Goal: Navigation & Orientation: Find specific page/section

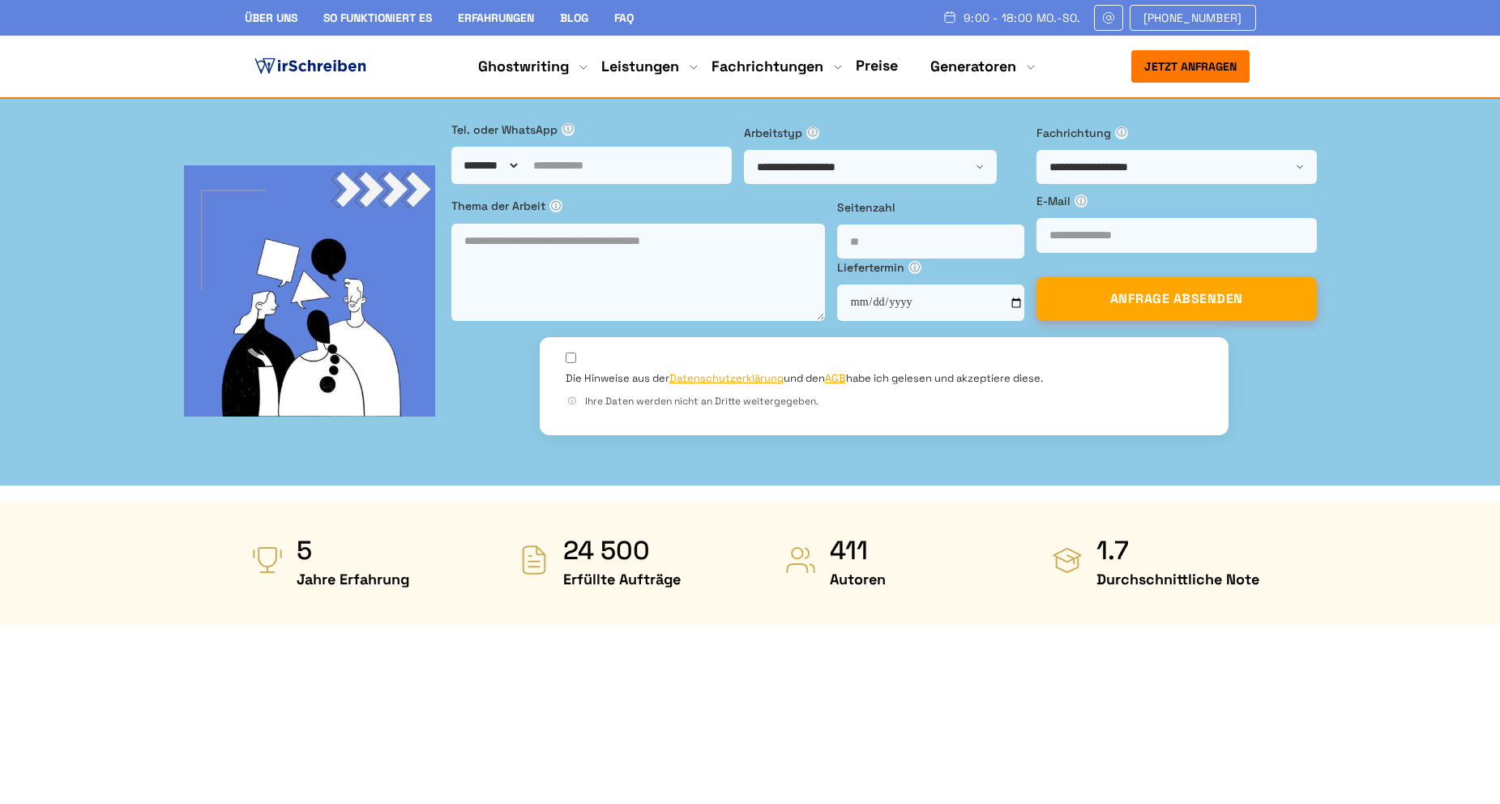
scroll to position [405, 0]
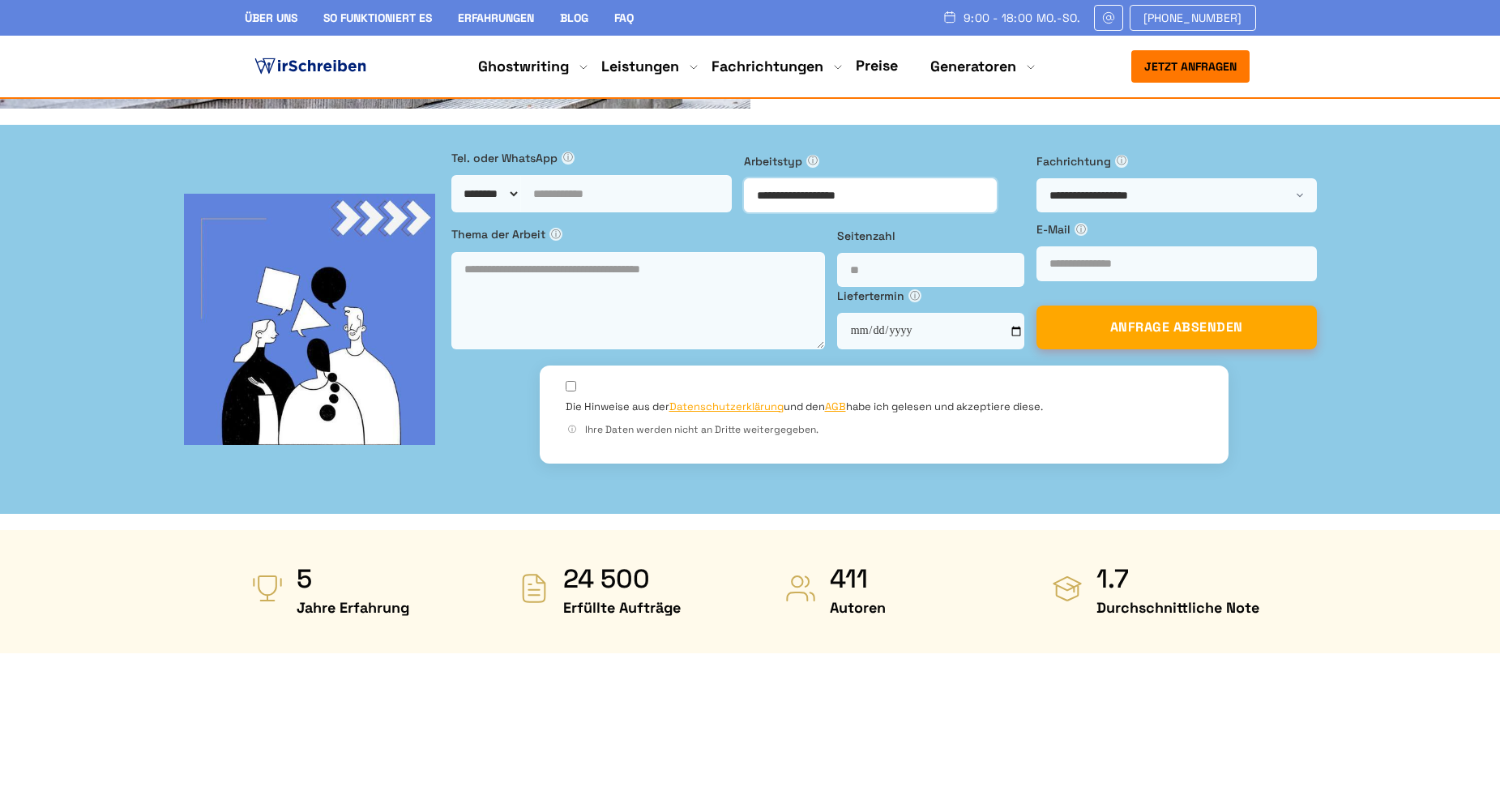
click at [829, 178] on select "**********" at bounding box center [870, 195] width 253 height 34
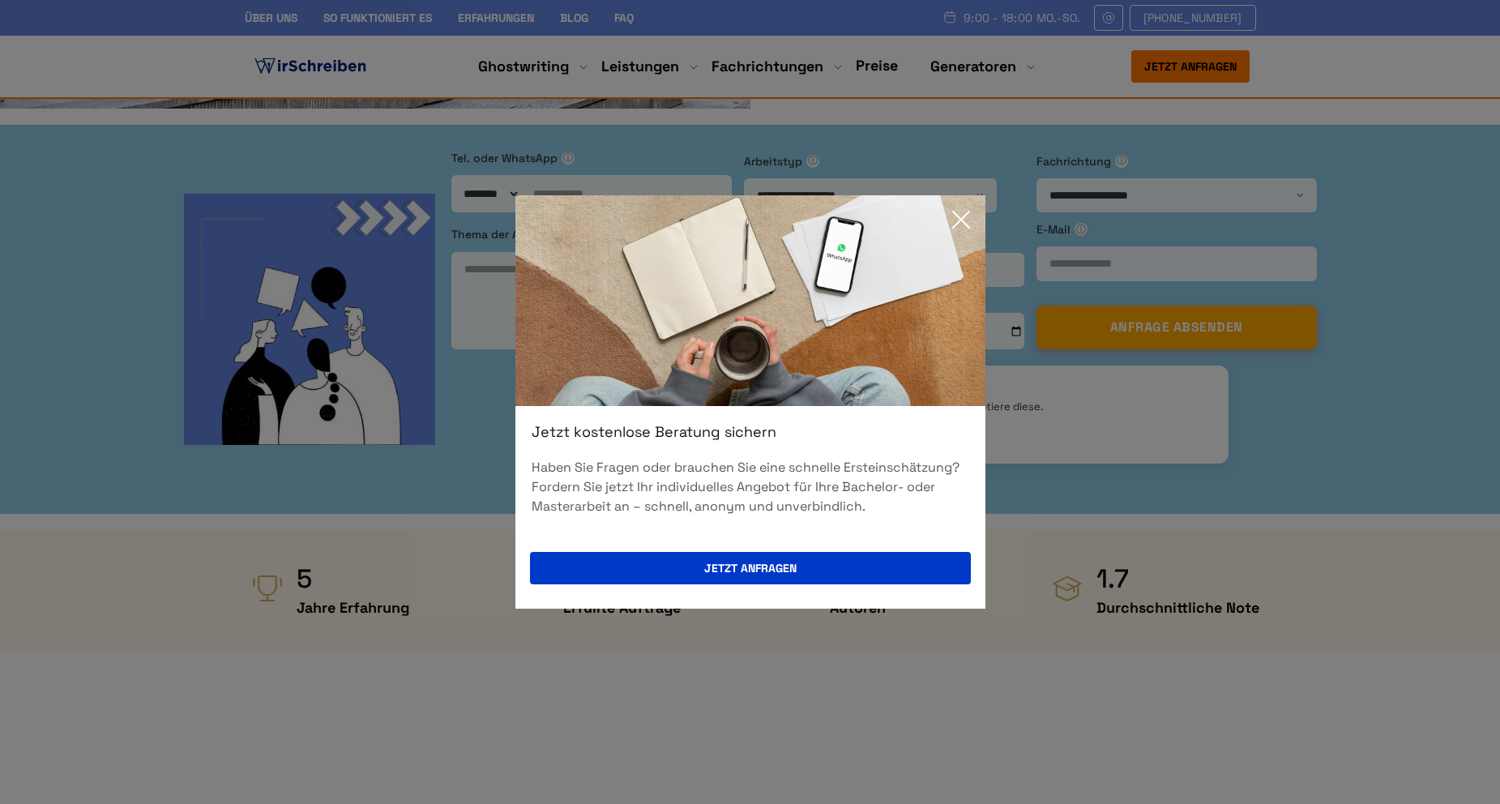
click at [1218, 362] on div "Jetzt kostenlose Beratung sichern Haben Sie Fragen oder brauchen Sie eine schne…" at bounding box center [750, 402] width 1500 height 804
click at [960, 220] on icon at bounding box center [961, 220] width 16 height 16
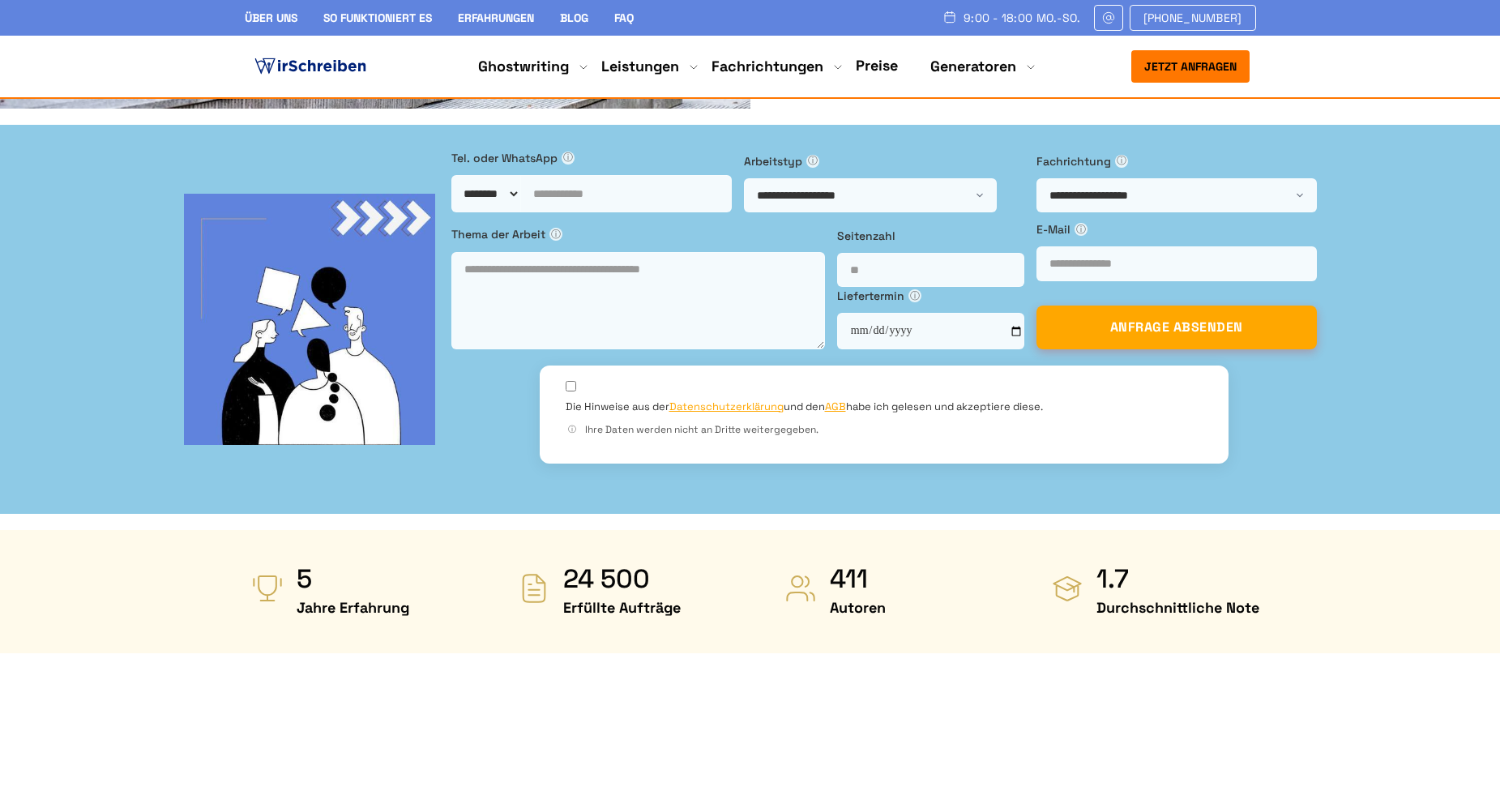
click at [870, 64] on link "Preise" at bounding box center [877, 65] width 42 height 19
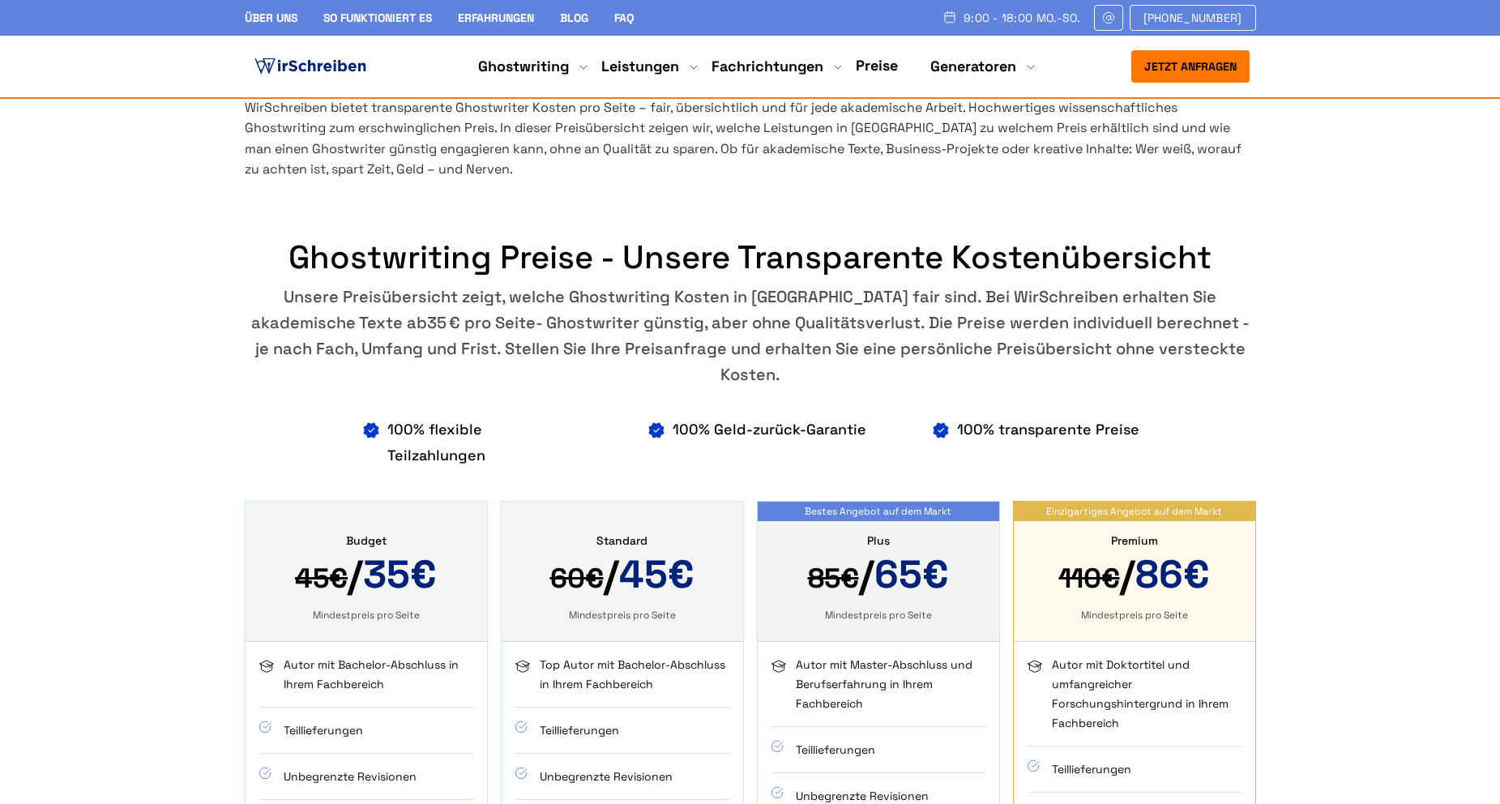
scroll to position [810, 0]
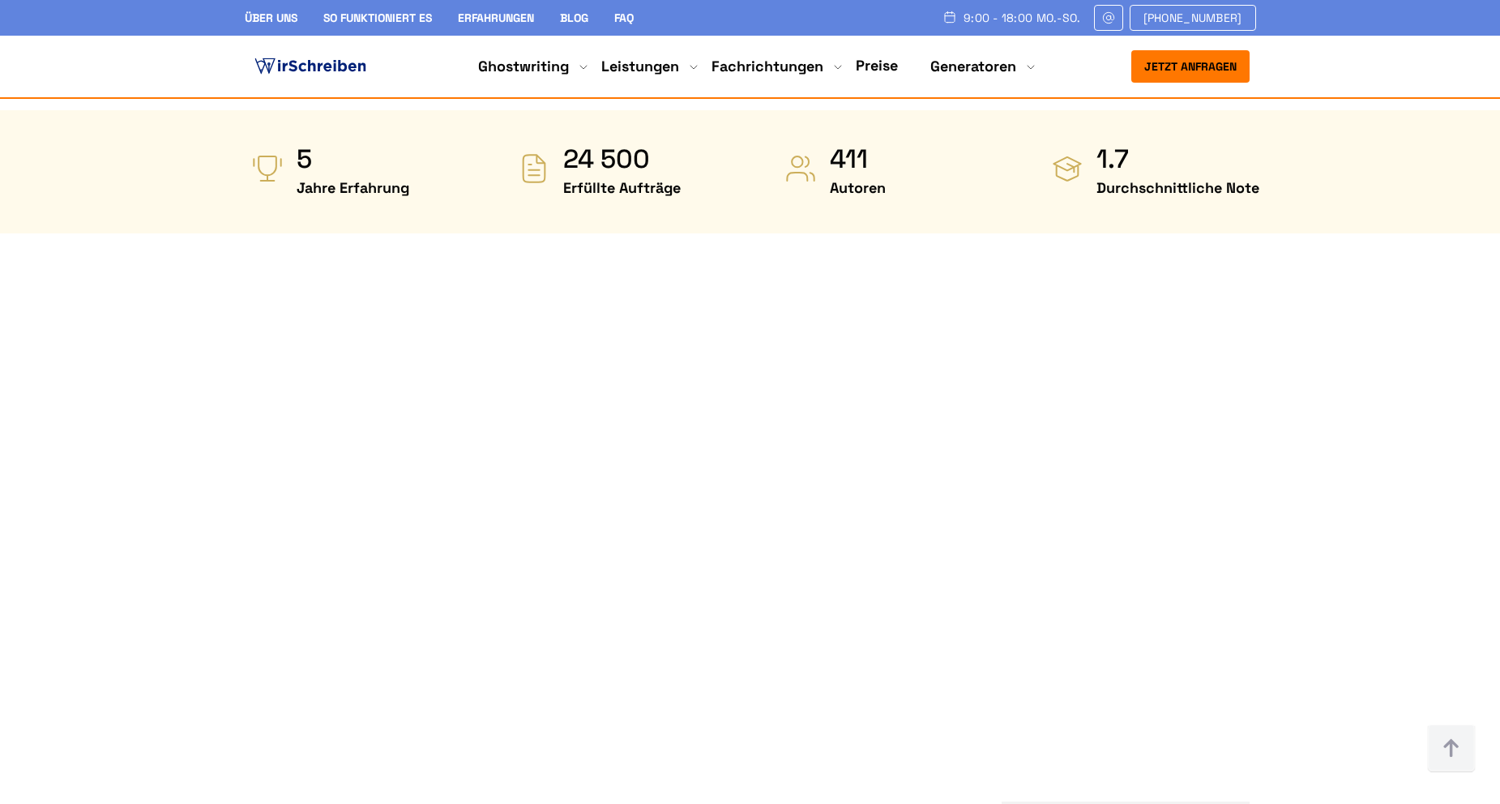
scroll to position [817, 0]
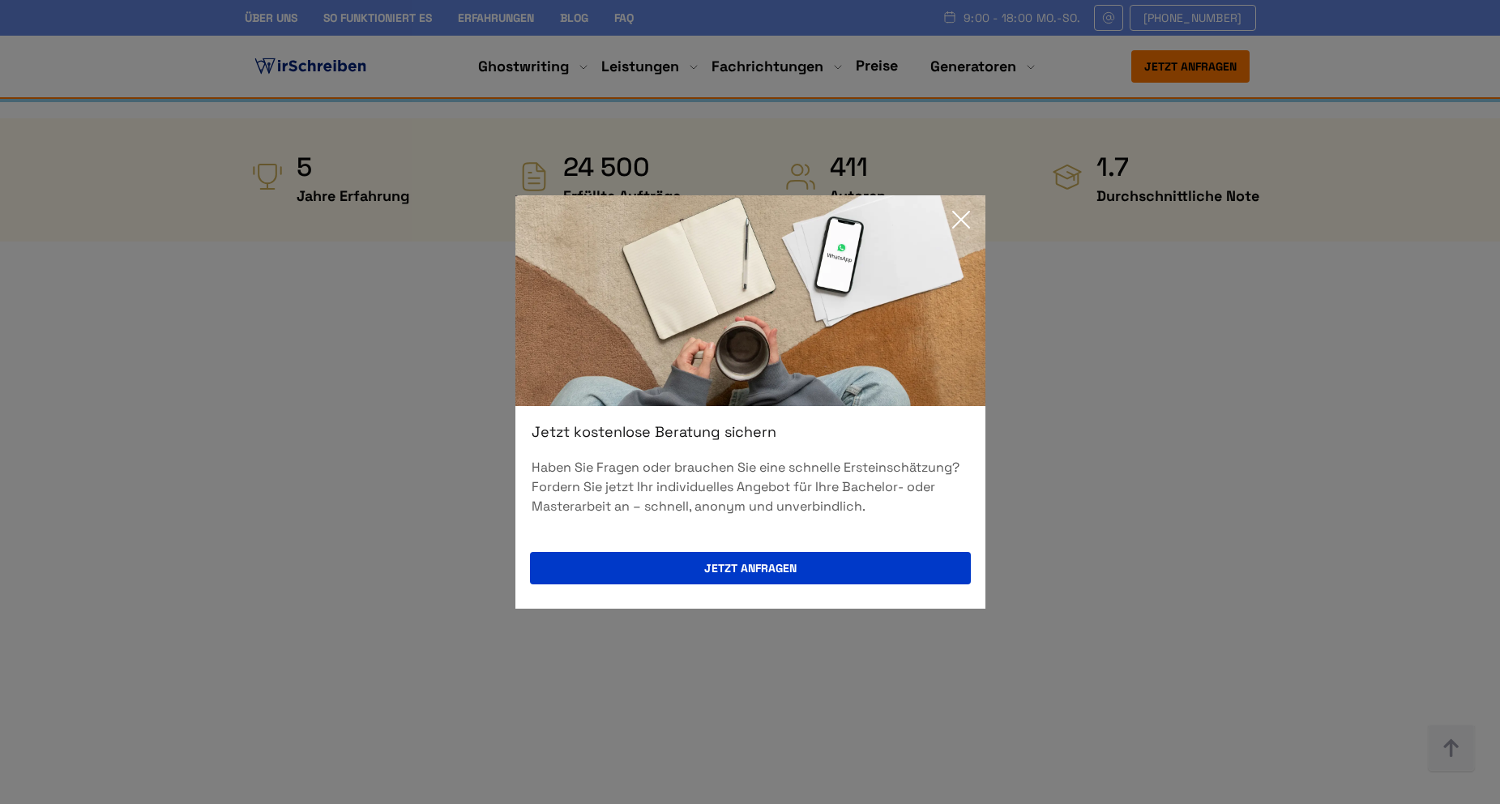
click at [964, 224] on icon at bounding box center [961, 219] width 32 height 32
